Goal: Task Accomplishment & Management: Manage account settings

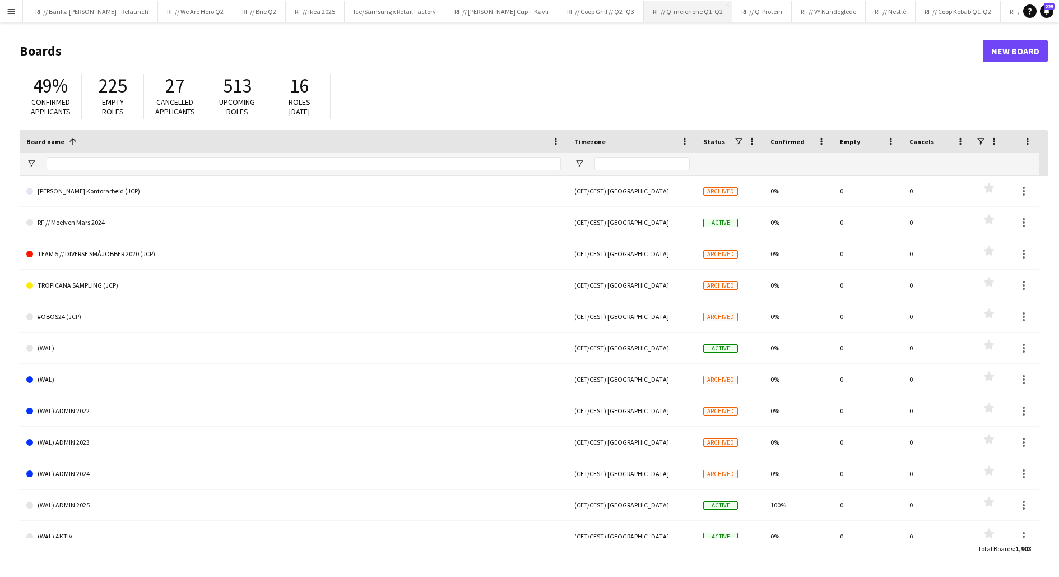
scroll to position [0, 241]
click at [852, 14] on button "RF // Nestlé Close" at bounding box center [877, 12] width 50 height 22
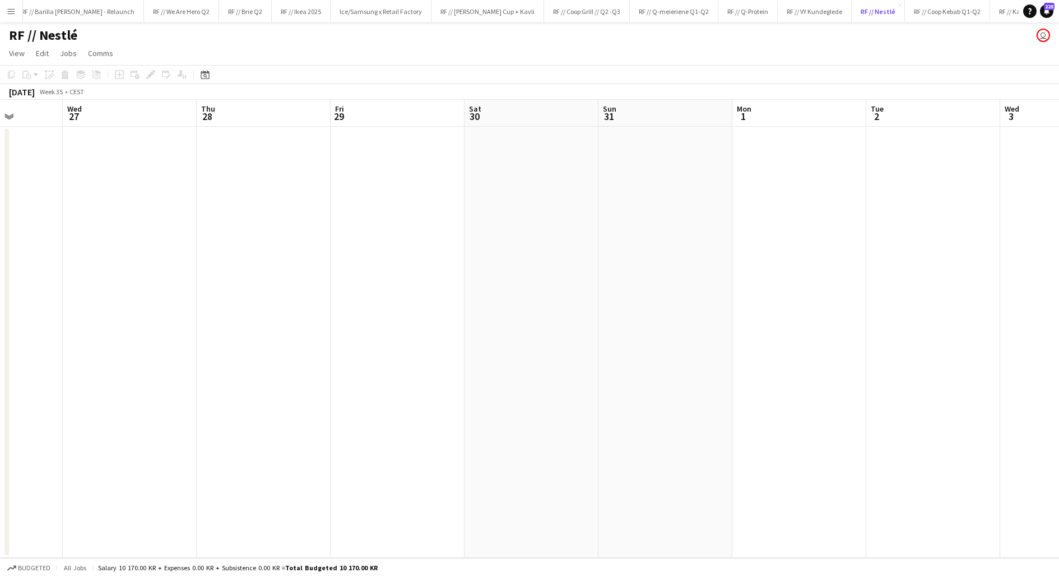
scroll to position [0, 359]
click at [990, 15] on button "RF // Kavli Cheddar Q3 Close" at bounding box center [1031, 12] width 82 height 22
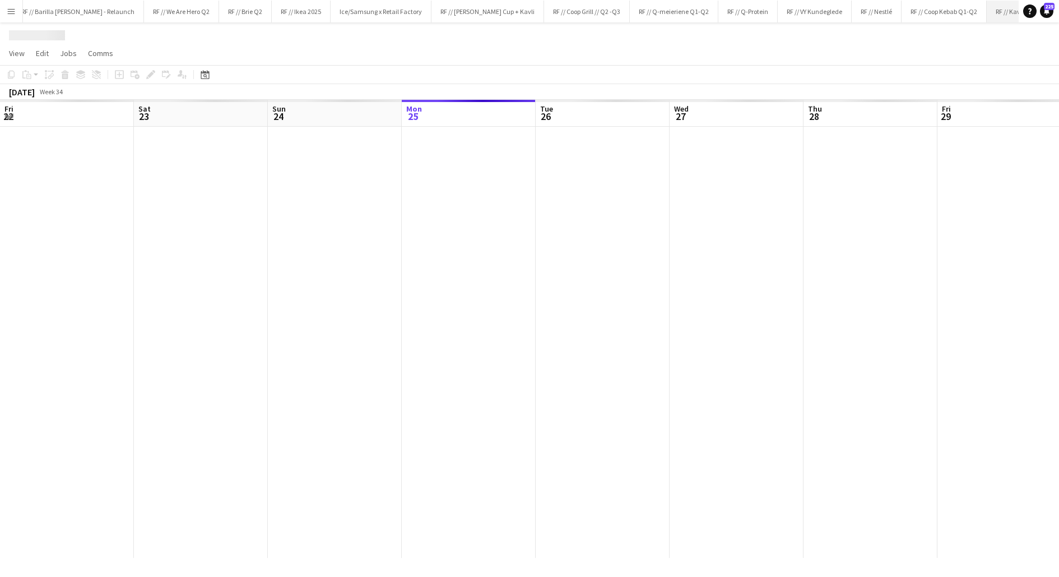
scroll to position [0, 268]
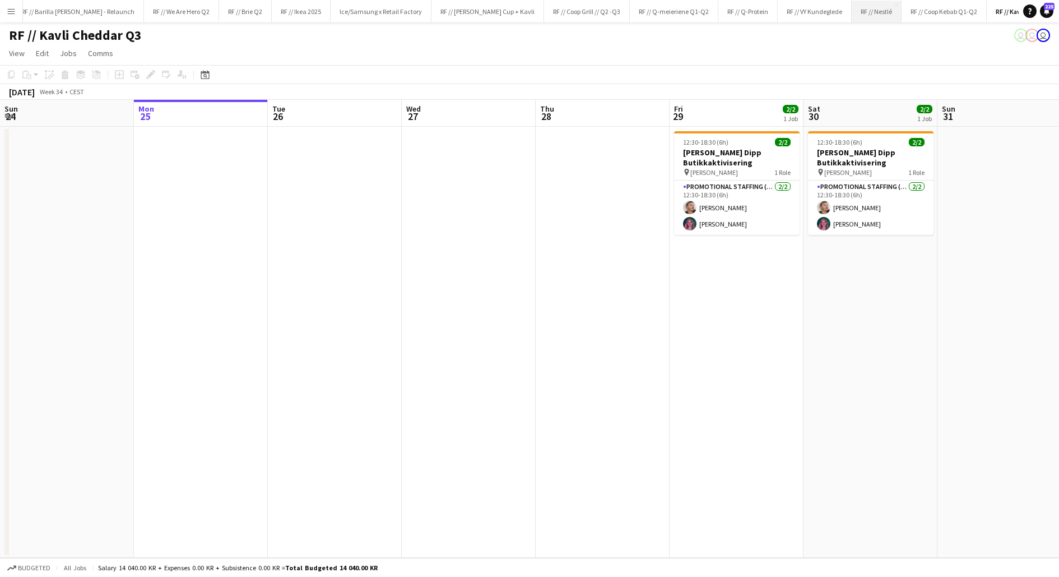
click at [852, 16] on button "RF // Nestlé Close" at bounding box center [877, 12] width 50 height 22
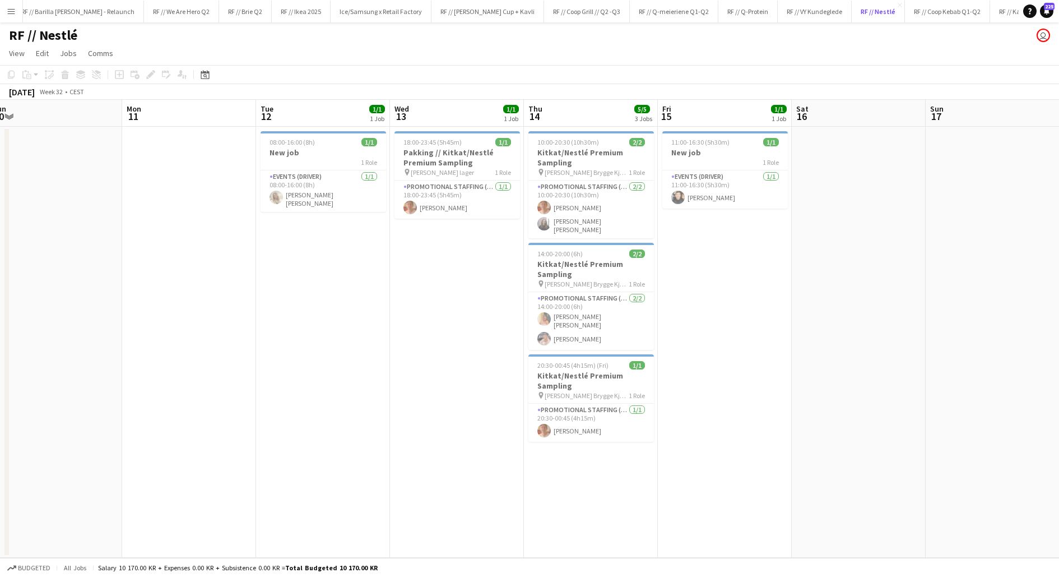
scroll to position [0, 276]
click at [905, 17] on button "RF // Coop Kebab Q1-Q2 Close" at bounding box center [947, 12] width 85 height 22
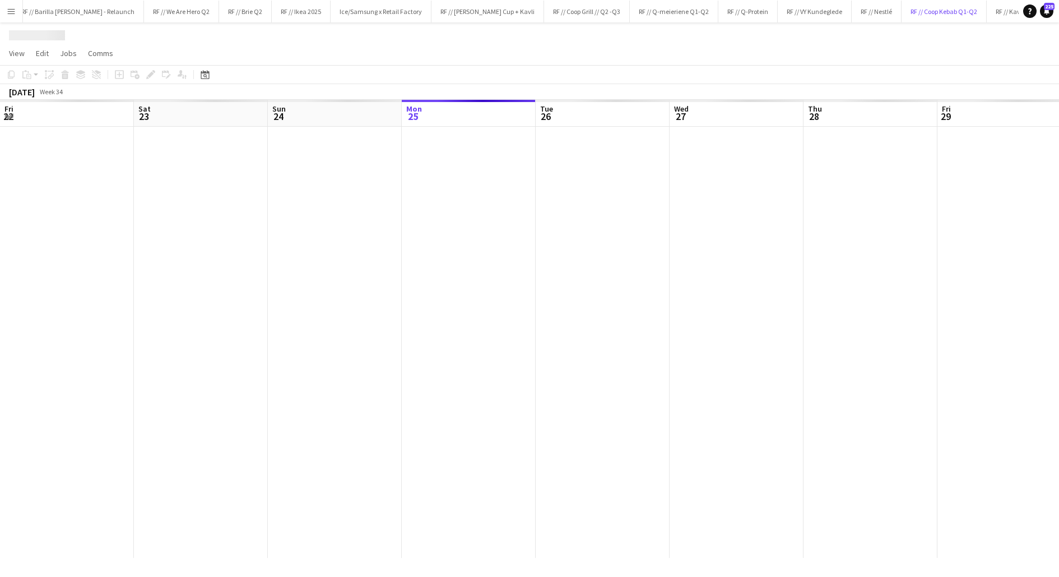
scroll to position [0, 268]
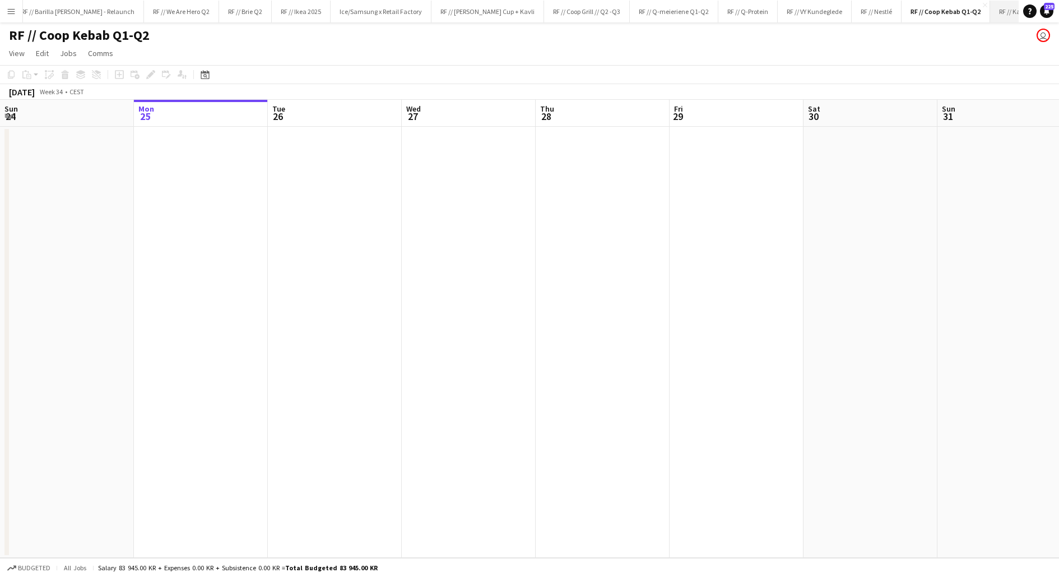
click at [990, 10] on button "RF // Kavli Cheddar Q3 Close" at bounding box center [1031, 12] width 82 height 22
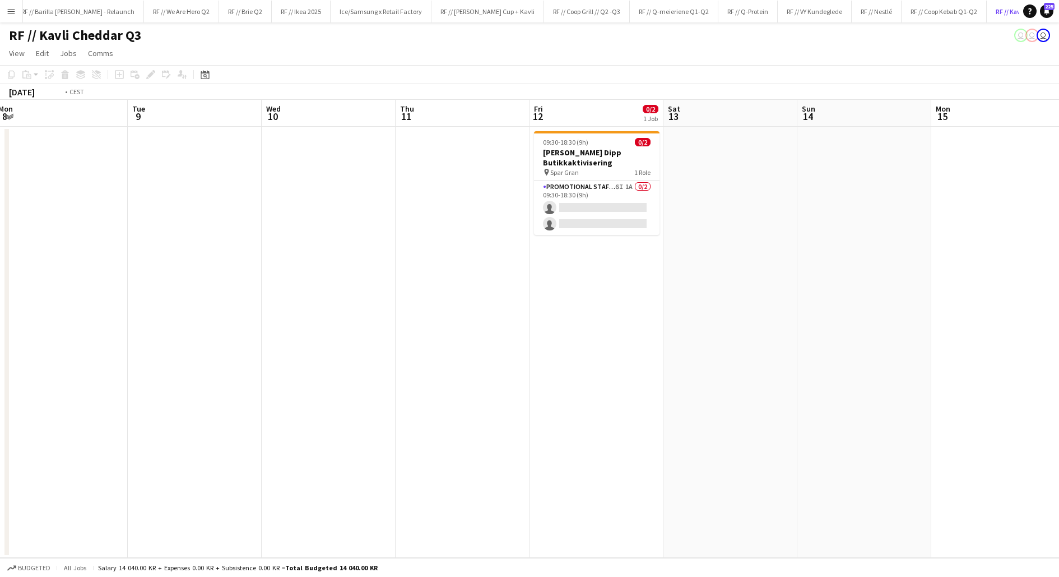
scroll to position [0, 422]
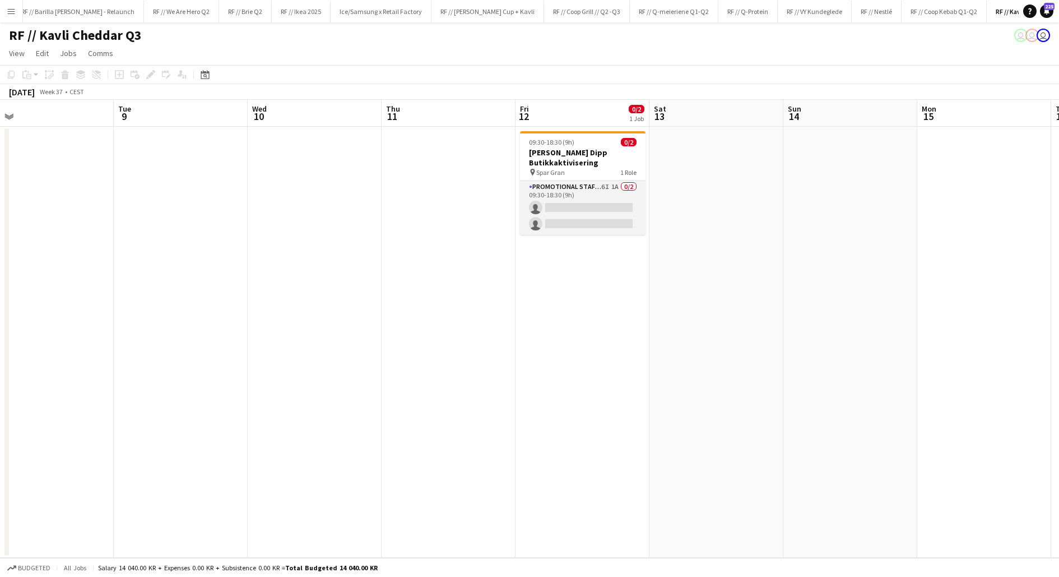
click at [593, 208] on app-card-role "Promotional Staffing (Promotional Staff) 6I 1A 0/2 09:30-18:30 (9h) single-neut…" at bounding box center [583, 207] width 126 height 54
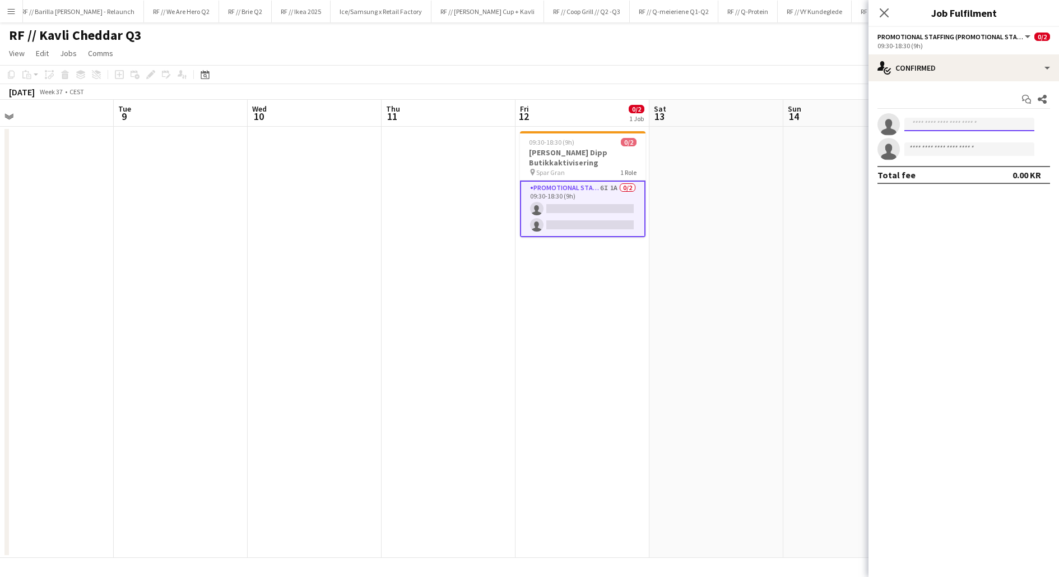
click at [916, 128] on input at bounding box center [969, 124] width 130 height 13
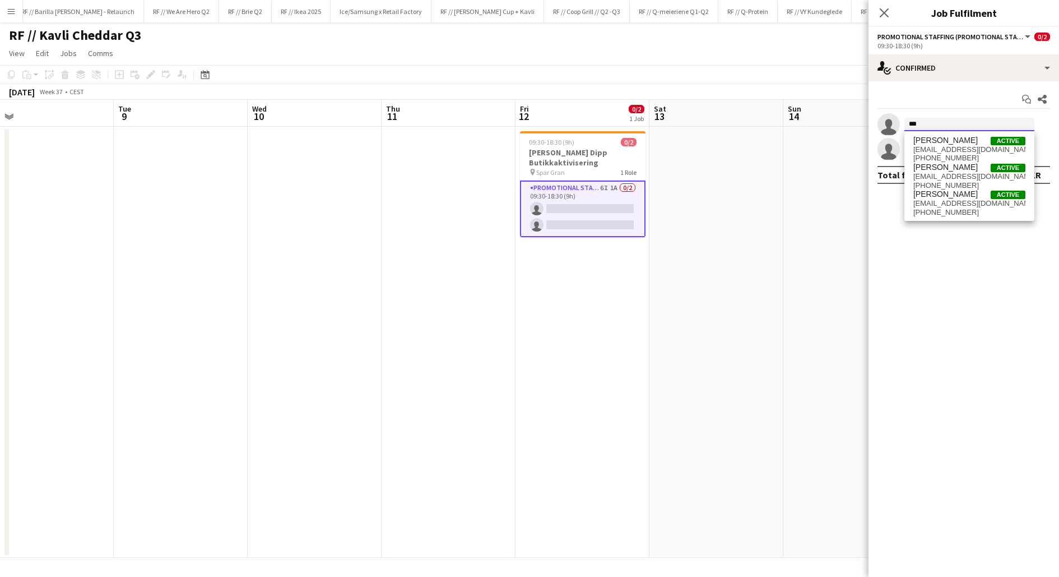
type input "***"
click at [701, 257] on app-date-cell at bounding box center [717, 342] width 134 height 431
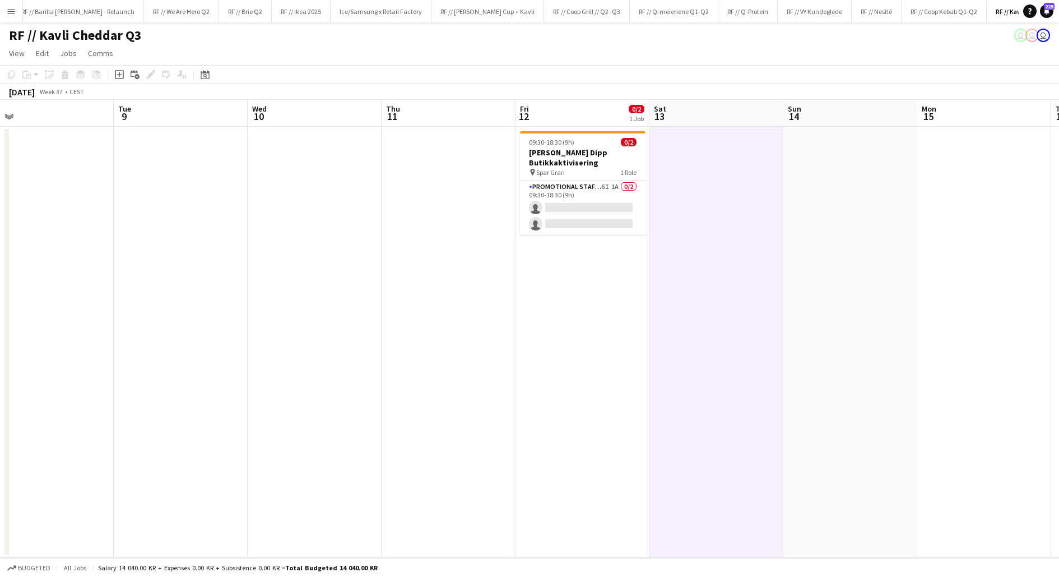
click at [599, 268] on app-date-cell "09:30-18:30 (9h) 0/2 Kavli Cheddar Dipp Butikkaktivisering pin Spar Gran 1 Role…" at bounding box center [583, 342] width 134 height 431
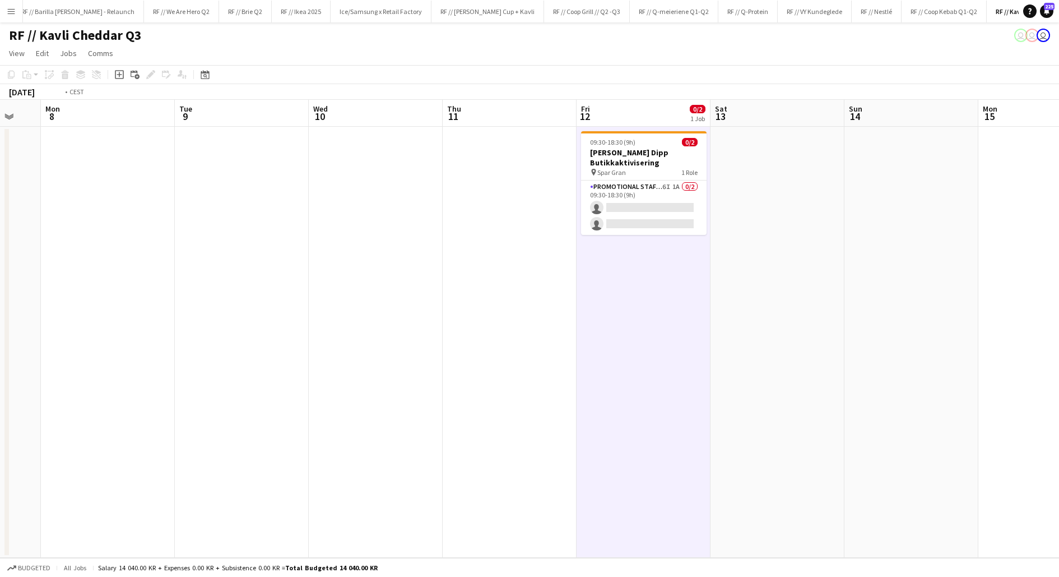
scroll to position [0, 437]
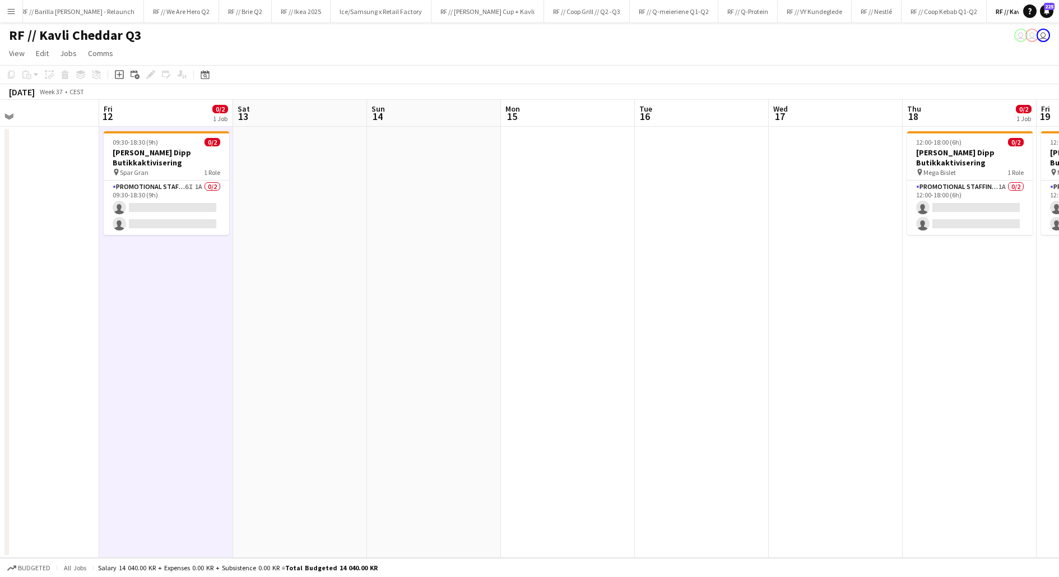
click at [392, 265] on app-date-cell at bounding box center [434, 342] width 134 height 431
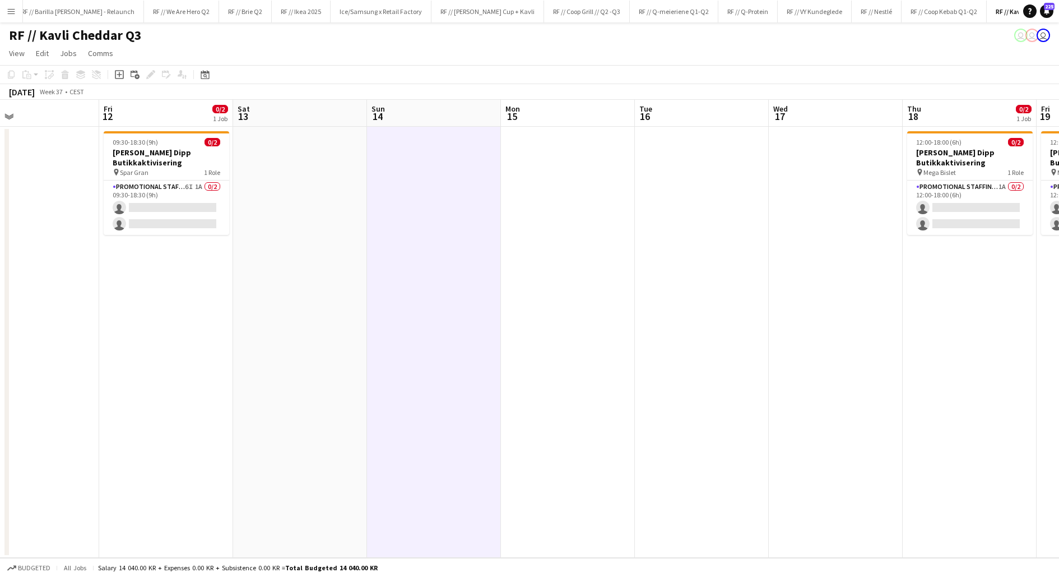
click at [411, 280] on app-date-cell at bounding box center [434, 342] width 134 height 431
